Goal: Information Seeking & Learning: Find contact information

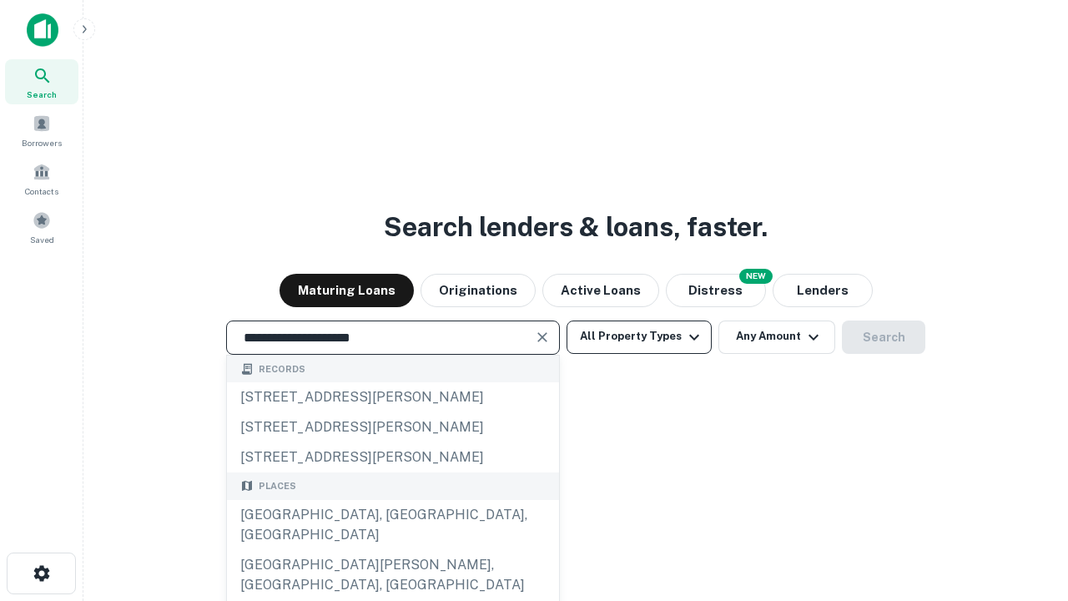
click at [392, 550] on div "Santa Monica, CA, USA" at bounding box center [393, 525] width 332 height 50
click at [639, 336] on button "All Property Types" at bounding box center [639, 336] width 145 height 33
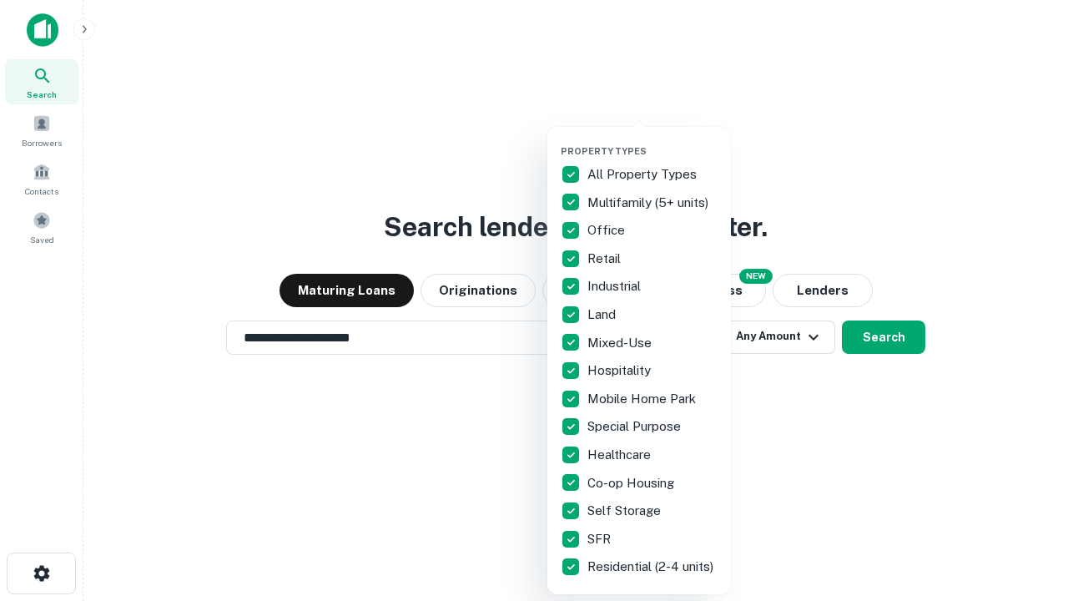
type input "**********"
click at [652, 140] on button "button" at bounding box center [653, 140] width 184 height 1
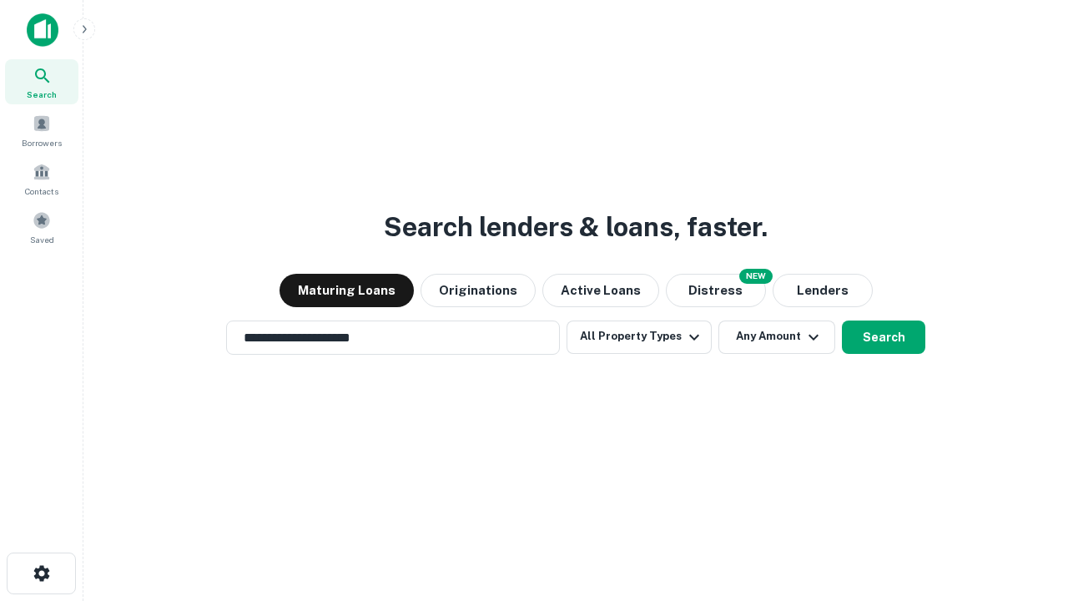
scroll to position [26, 0]
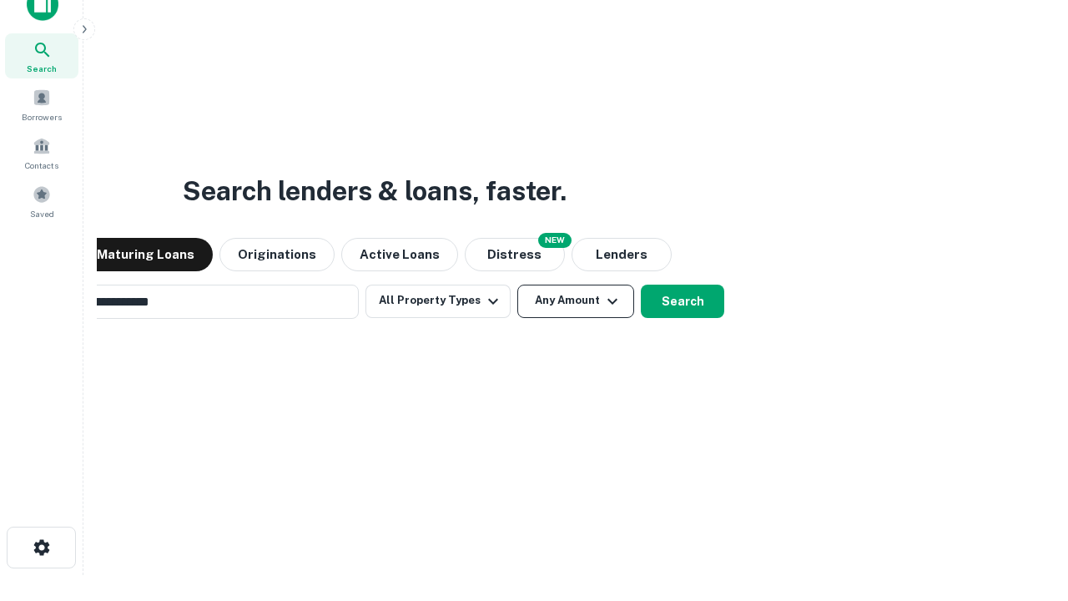
click at [517, 285] on button "Any Amount" at bounding box center [575, 301] width 117 height 33
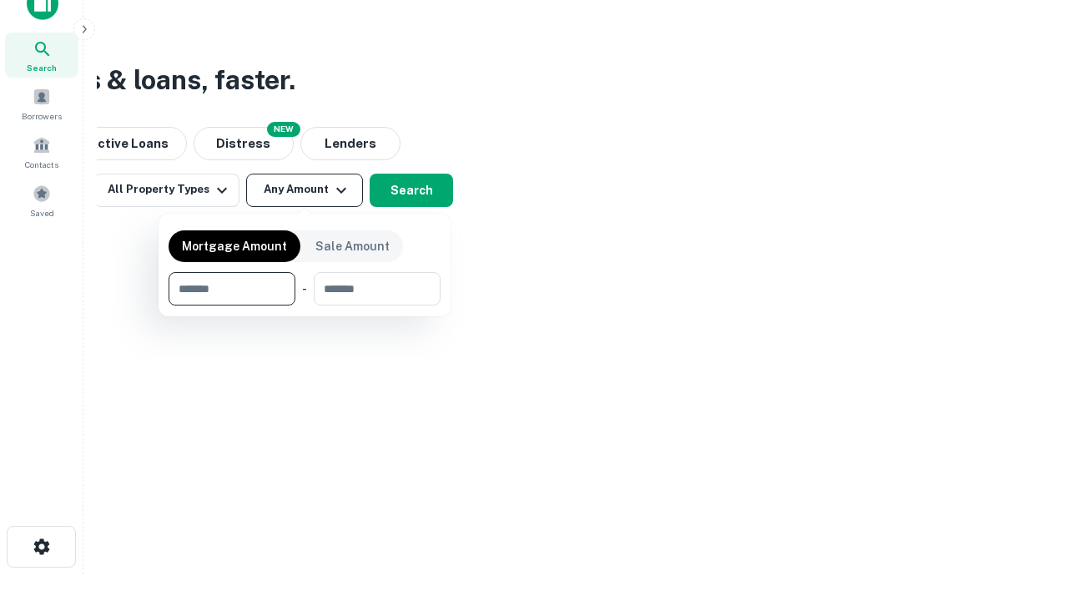
type input "*******"
click at [305, 305] on button "button" at bounding box center [305, 305] width 272 height 1
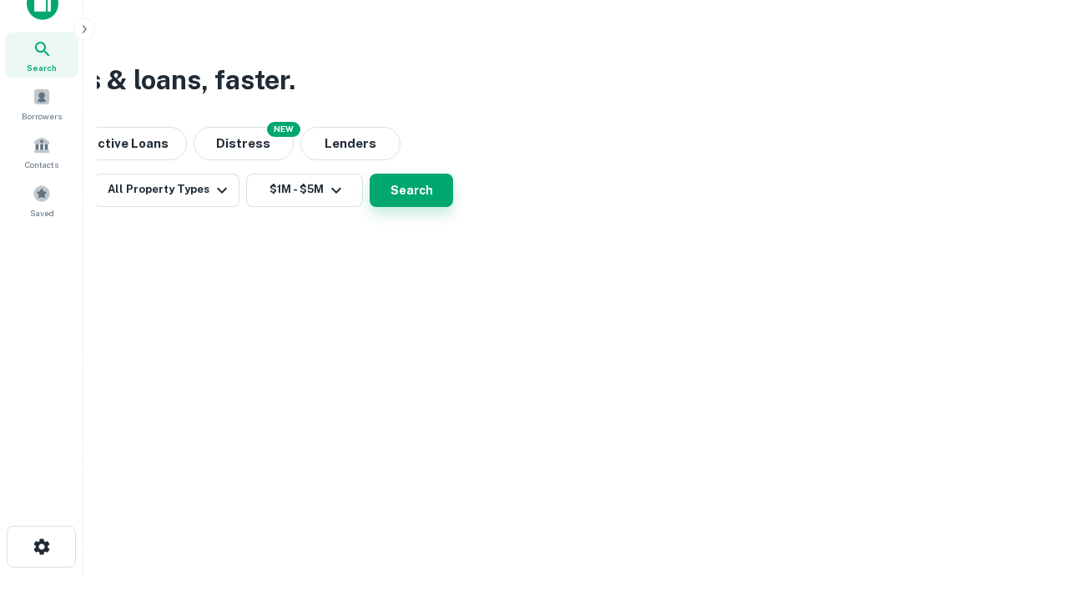
click at [453, 207] on button "Search" at bounding box center [411, 190] width 83 height 33
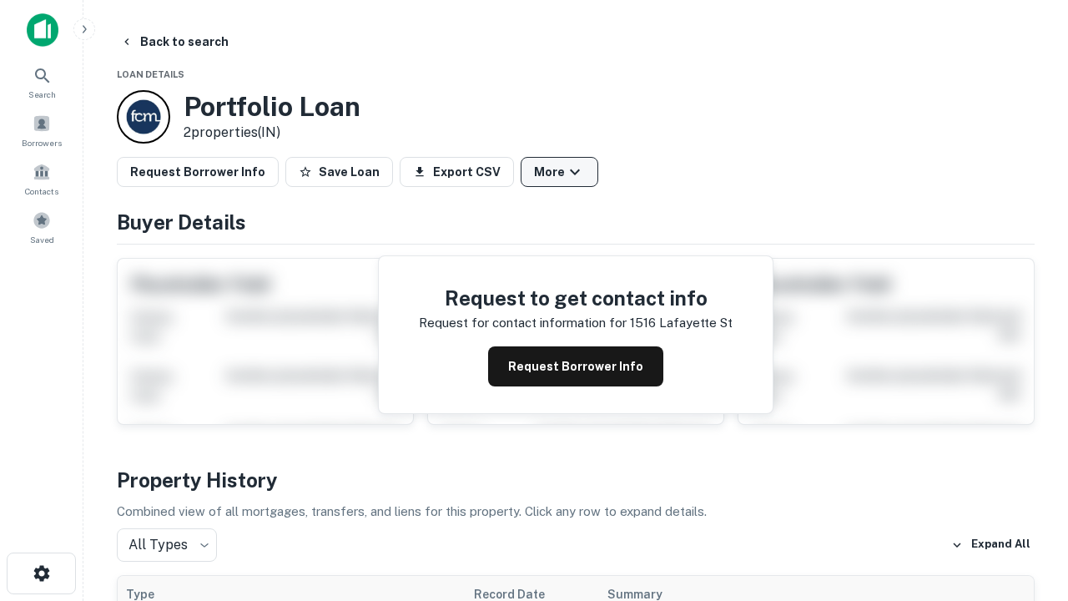
click at [559, 172] on button "More" at bounding box center [560, 172] width 78 height 30
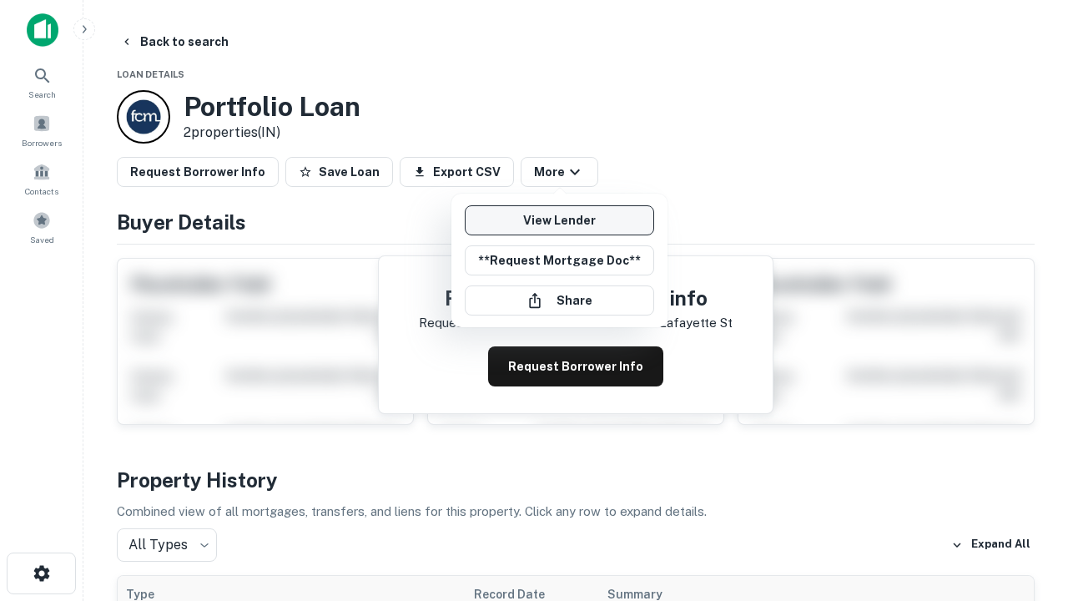
click at [559, 220] on link "View Lender" at bounding box center [559, 220] width 189 height 30
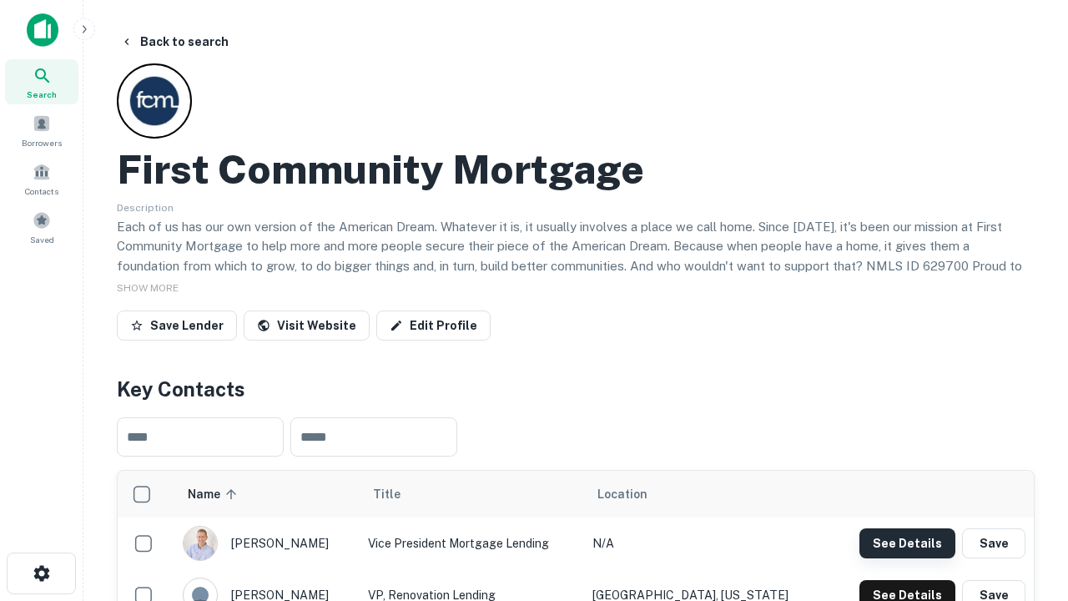
click at [907, 542] on button "See Details" at bounding box center [907, 543] width 96 height 30
click at [41, 573] on icon "button" at bounding box center [42, 573] width 20 height 20
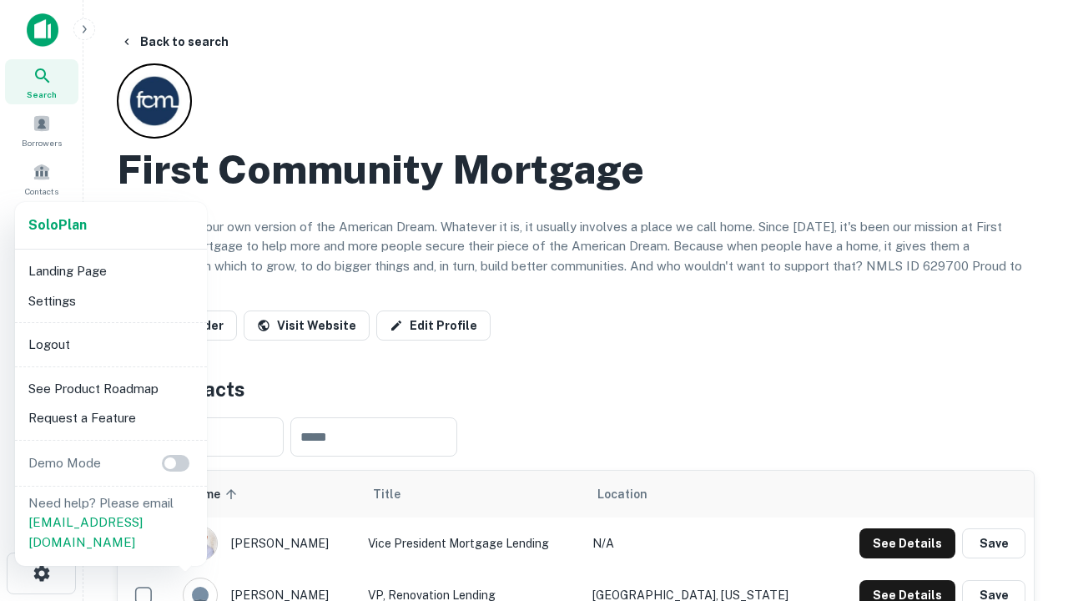
click at [110, 344] on li "Logout" at bounding box center [111, 345] width 179 height 30
